Goal: Transaction & Acquisition: Purchase product/service

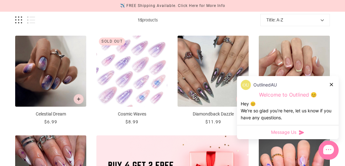
scroll to position [95, 0]
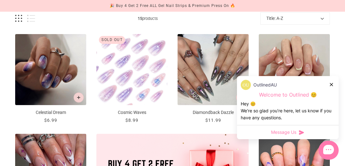
click at [332, 85] on icon at bounding box center [331, 84] width 3 height 3
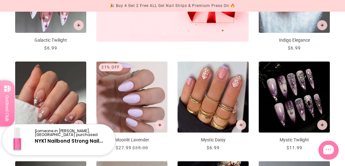
scroll to position [0, 0]
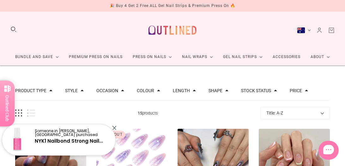
click at [114, 126] on div at bounding box center [114, 128] width 4 height 4
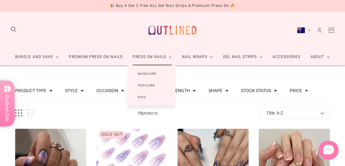
click at [144, 72] on link "Manicure" at bounding box center [147, 74] width 39 height 12
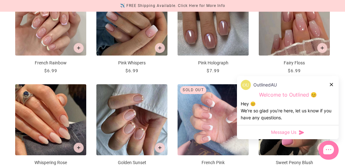
scroll to position [394, 0]
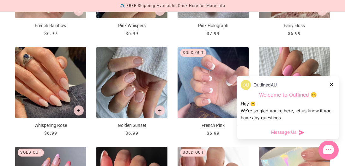
click at [330, 83] on icon at bounding box center [331, 84] width 3 height 3
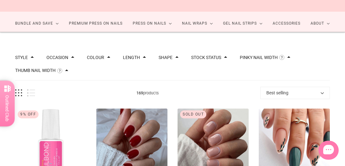
scroll to position [32, 0]
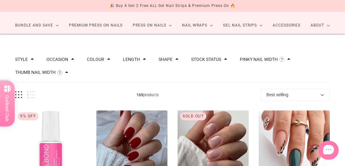
click at [95, 63] on div "Style Cat Eye 10 Chrome 1 French 46 Glitter 10 Glitter Design 6 Nail Art 108 Om…" at bounding box center [172, 66] width 315 height 33
click at [98, 61] on button "Colour" at bounding box center [95, 59] width 17 height 4
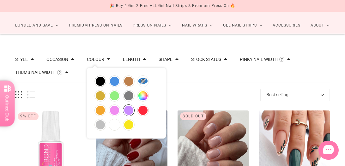
click at [129, 110] on button "purple" at bounding box center [128, 110] width 11 height 11
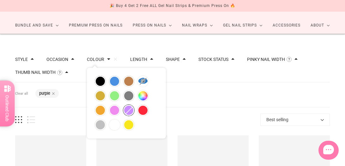
click at [129, 110] on button "purple" at bounding box center [128, 110] width 11 height 11
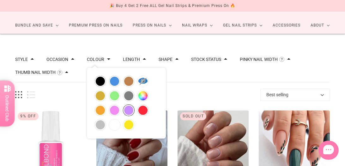
click at [129, 110] on button "purple" at bounding box center [128, 110] width 11 height 11
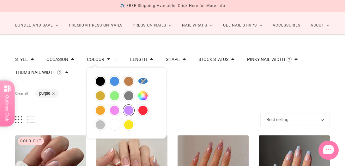
click at [178, 94] on div "Filters Clear all Colour: purple" at bounding box center [172, 94] width 315 height 25
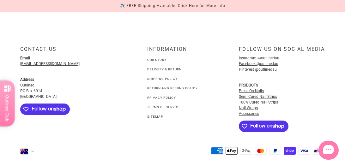
scroll to position [602, 0]
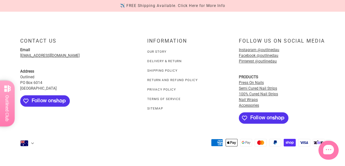
scroll to position [32, 0]
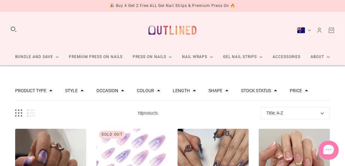
scroll to position [2, 0]
